Goal: Task Accomplishment & Management: Use online tool/utility

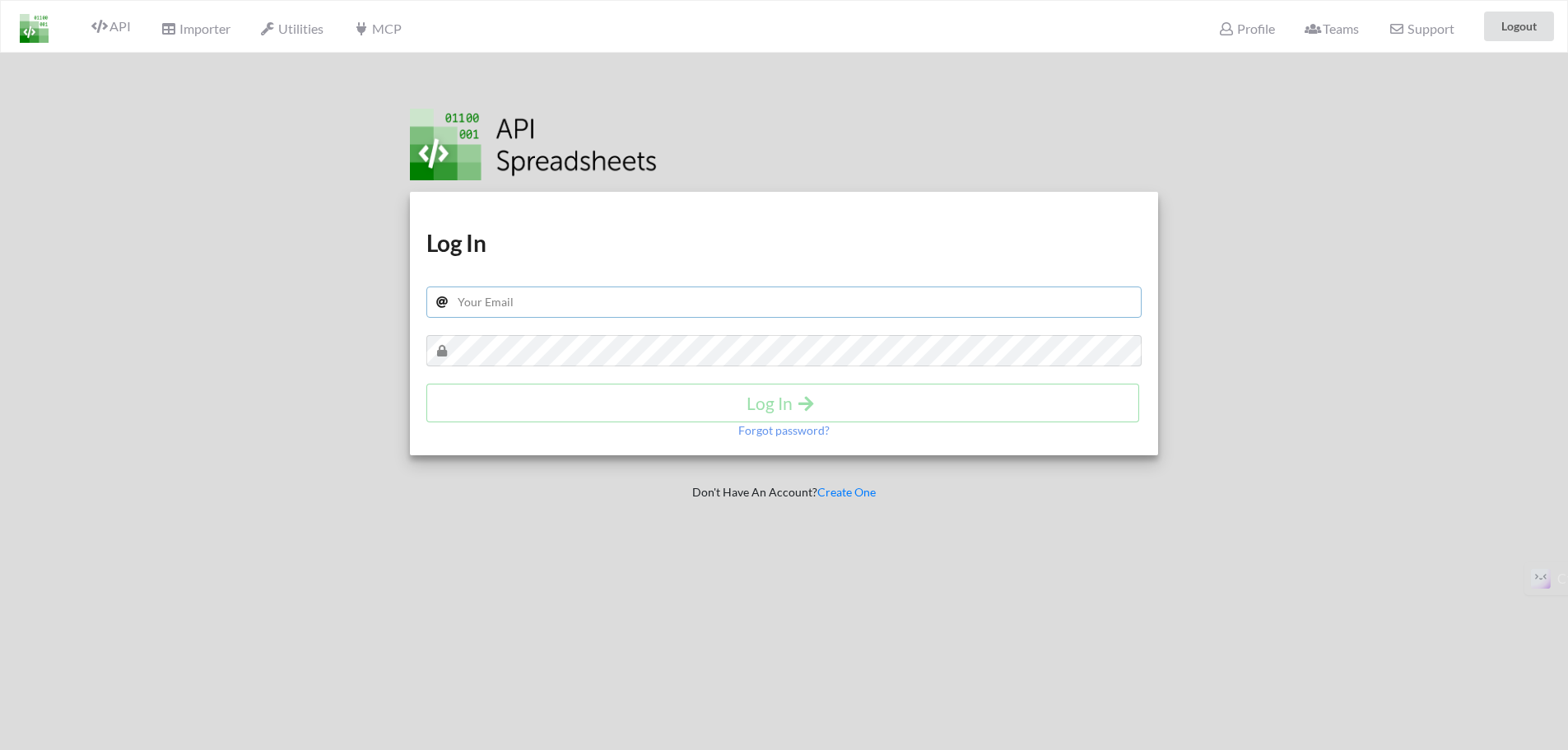
click at [671, 301] on input "text" at bounding box center [784, 302] width 716 height 32
type input "[DOMAIN_NAME][EMAIL_ADDRESS][DOMAIN_NAME]"
click at [714, 391] on button "Log In" at bounding box center [782, 403] width 713 height 39
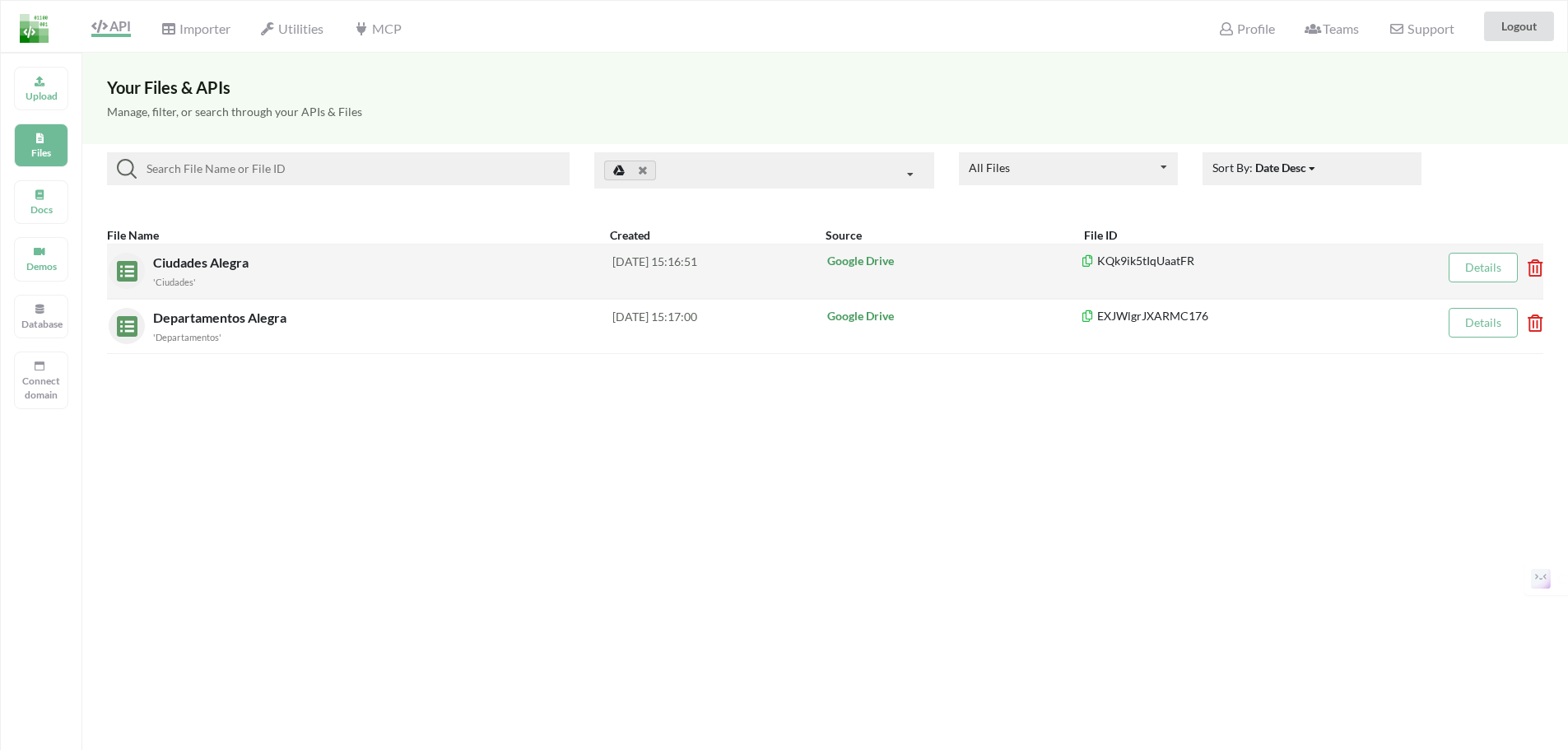
drag, startPoint x: 207, startPoint y: 265, endPoint x: 170, endPoint y: 265, distance: 37.0
click at [170, 265] on span "Ciudades Alegra" at bounding box center [202, 262] width 99 height 16
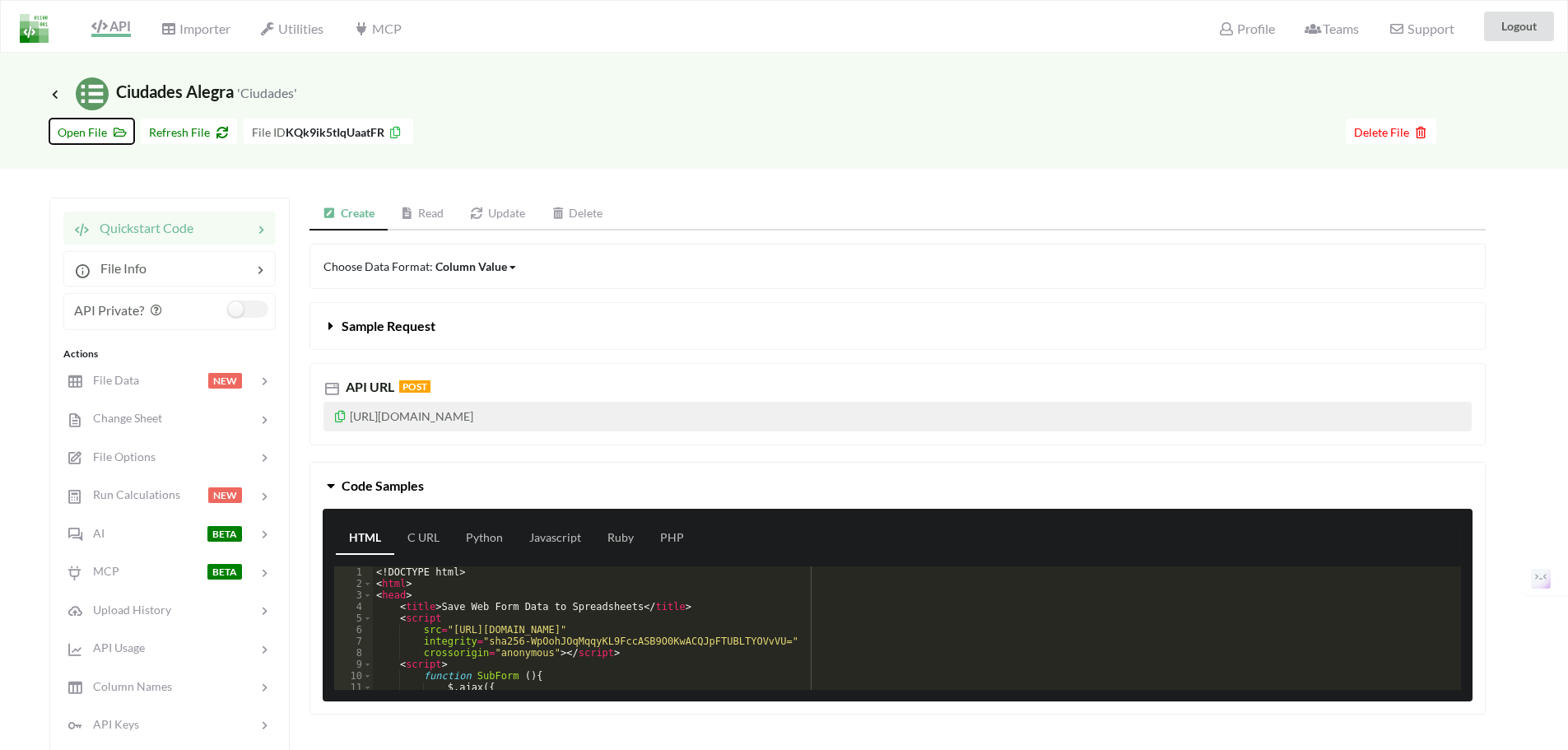
click at [106, 134] on span "Open File" at bounding box center [91, 132] width 68 height 14
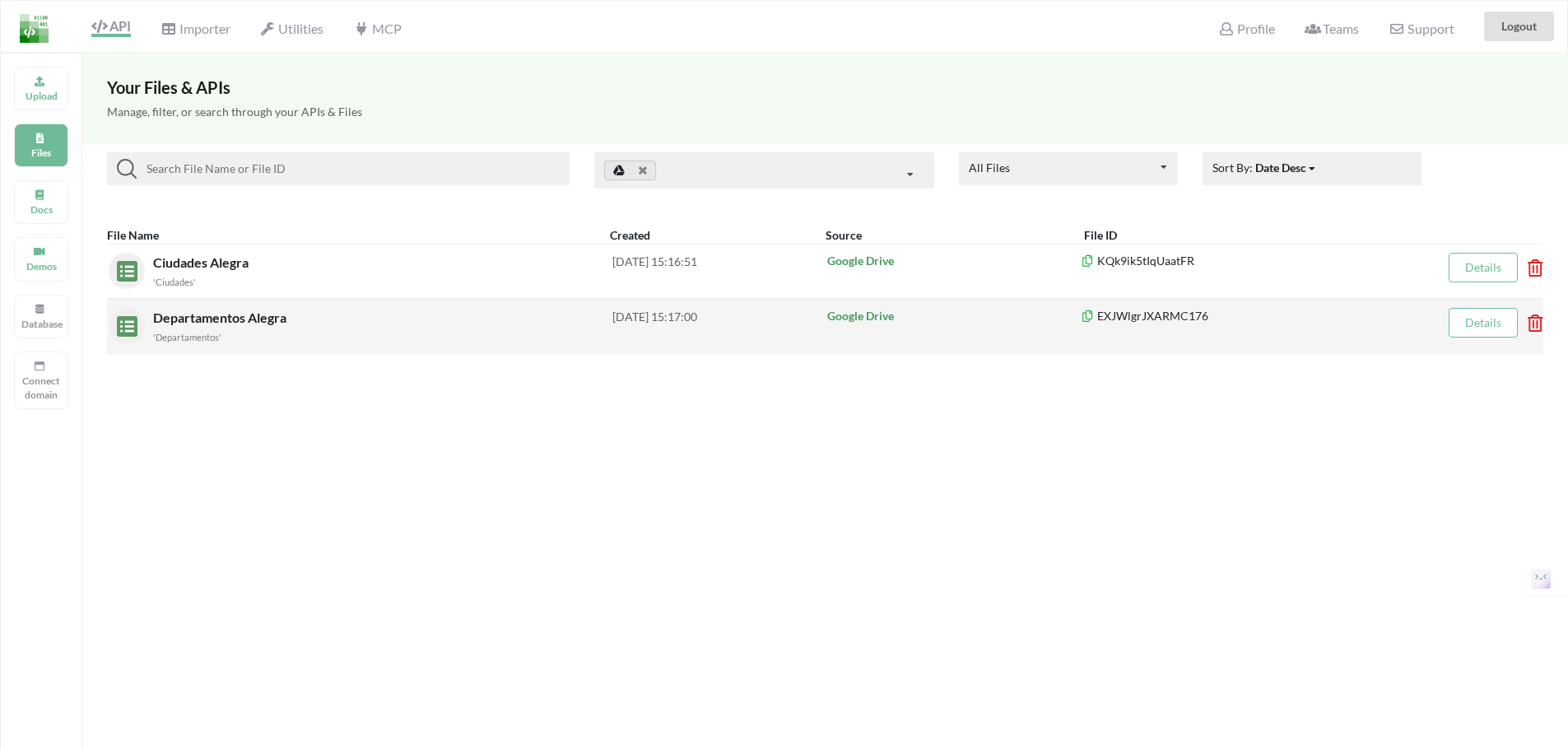
click at [187, 324] on span "Departamentos Alegra" at bounding box center [221, 317] width 136 height 16
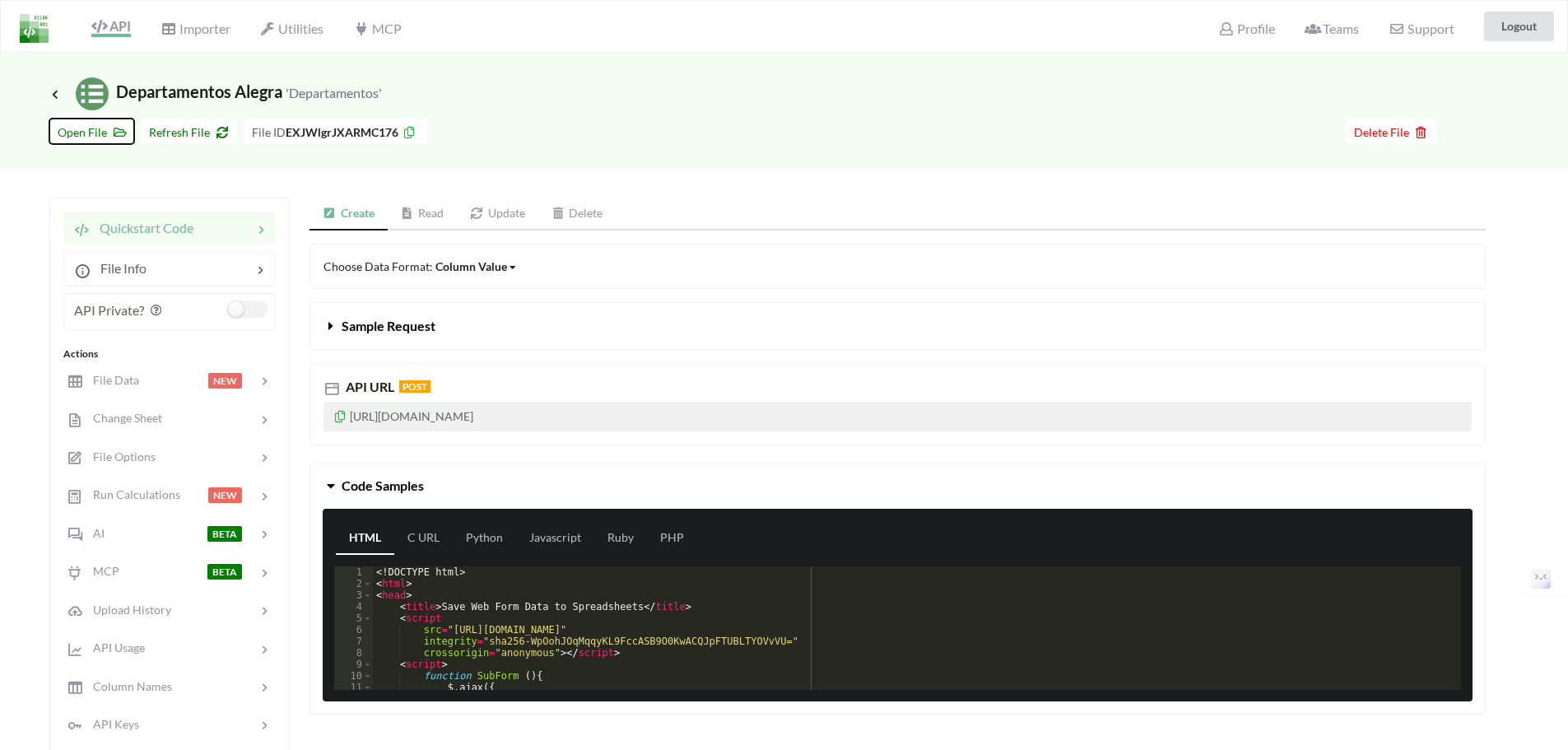
click at [97, 131] on span "Open File" at bounding box center [91, 132] width 68 height 14
drag, startPoint x: 689, startPoint y: 414, endPoint x: 328, endPoint y: 418, distance: 361.0
click at [328, 418] on p "[URL][DOMAIN_NAME]" at bounding box center [897, 417] width 1148 height 30
